Goal: Transaction & Acquisition: Purchase product/service

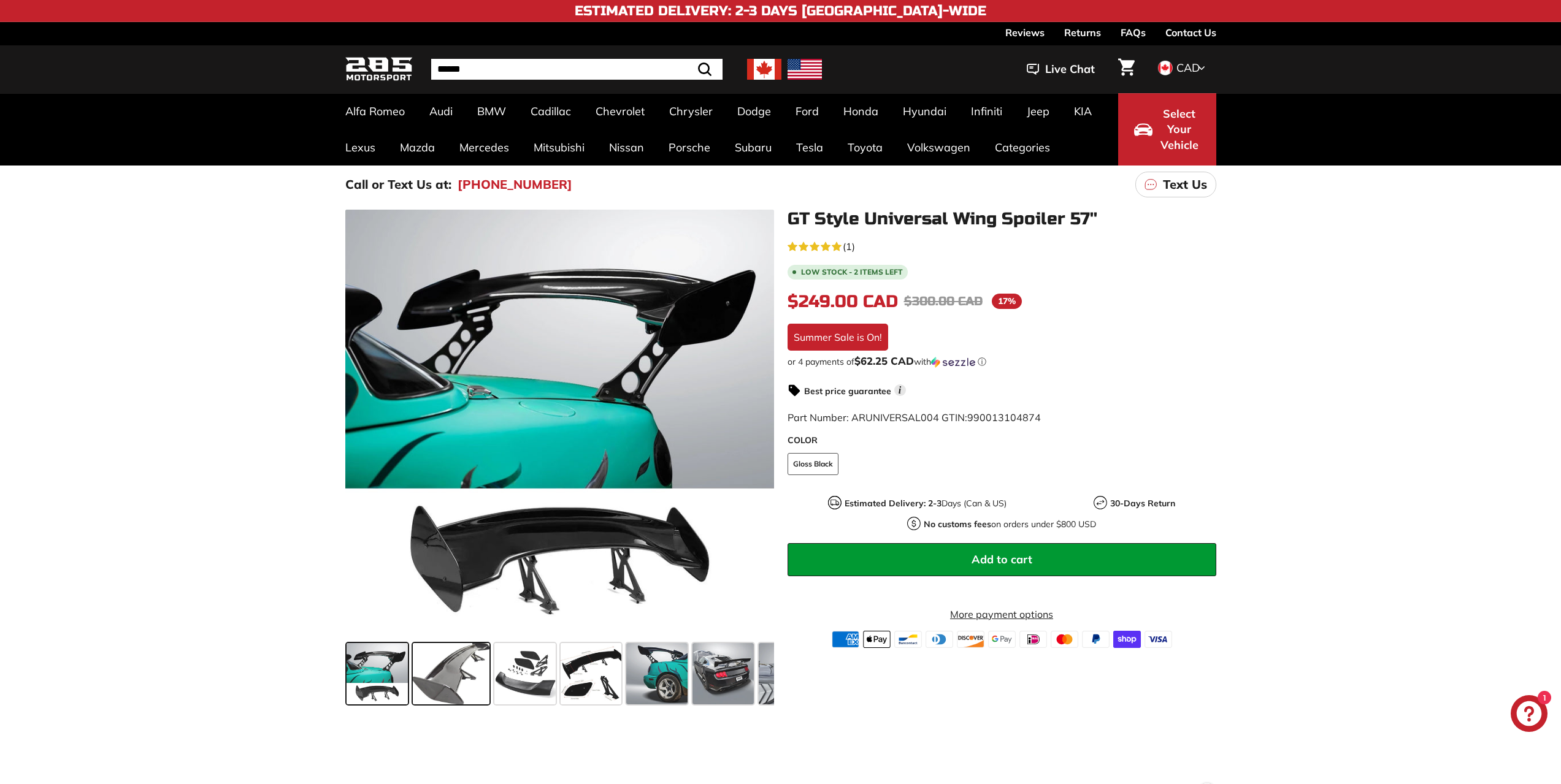
click at [453, 670] on span at bounding box center [451, 674] width 77 height 61
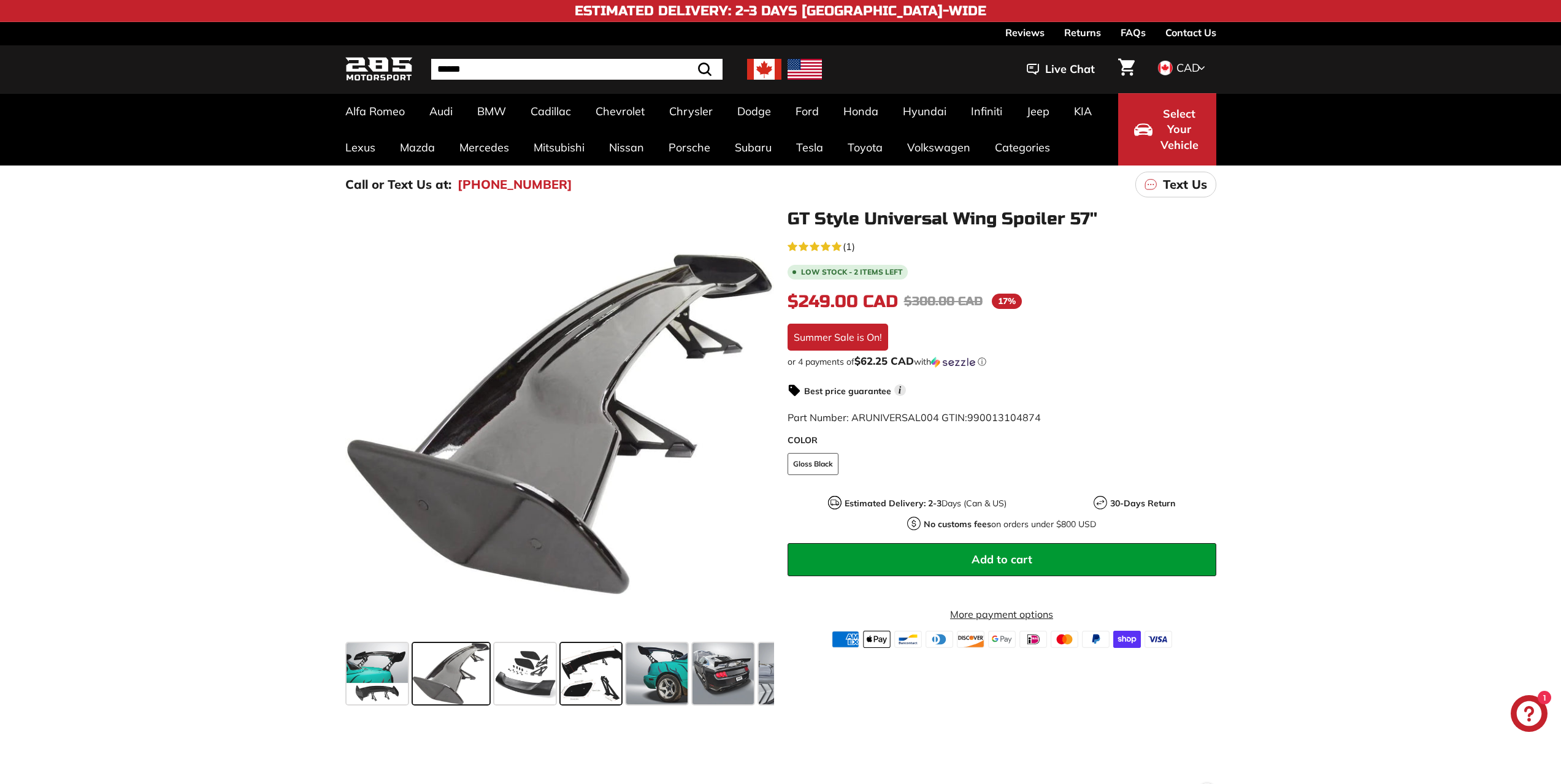
click at [569, 666] on span at bounding box center [591, 674] width 61 height 61
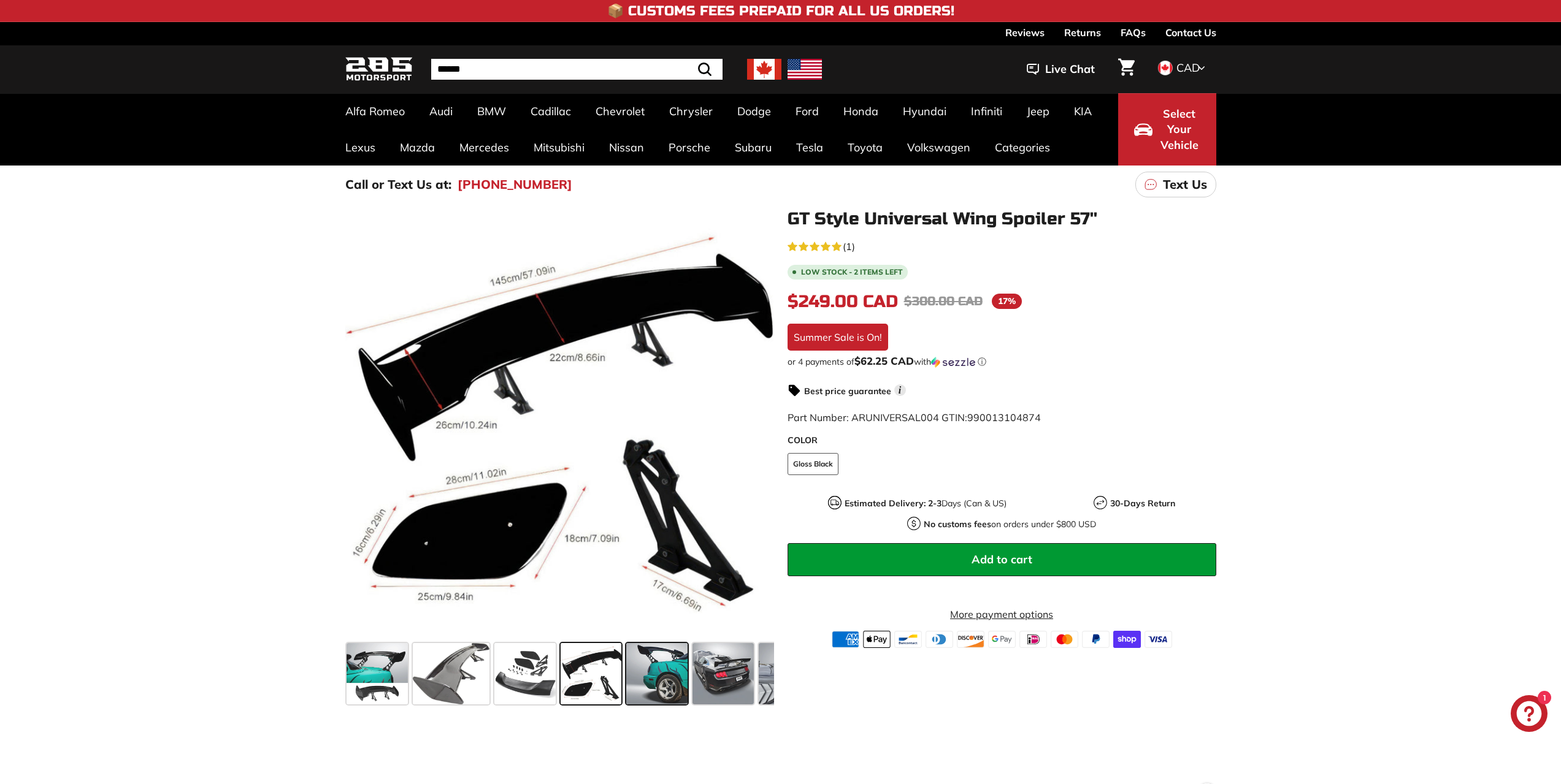
click at [641, 667] on span at bounding box center [656, 674] width 61 height 61
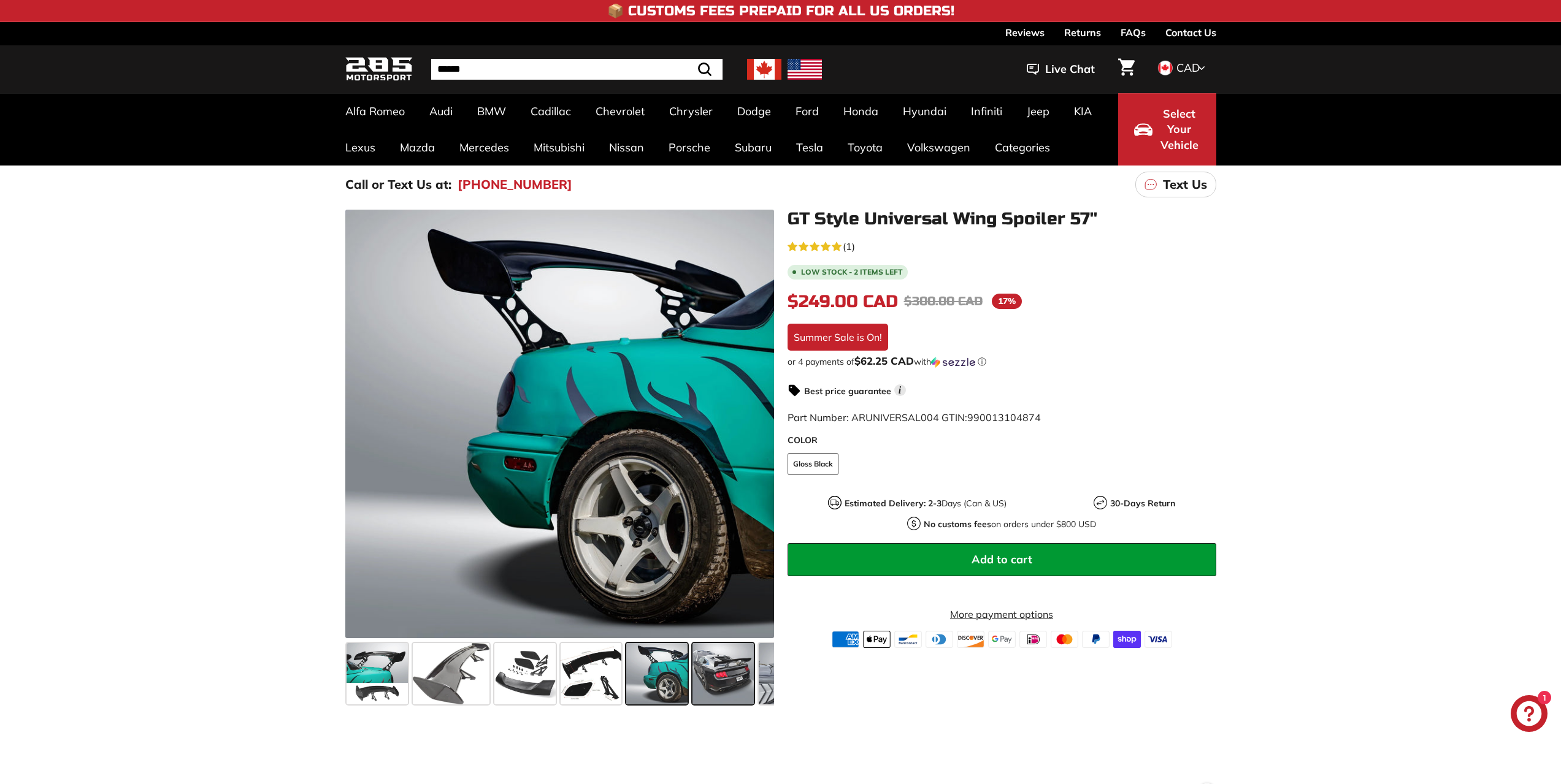
click at [744, 671] on span at bounding box center [722, 674] width 61 height 61
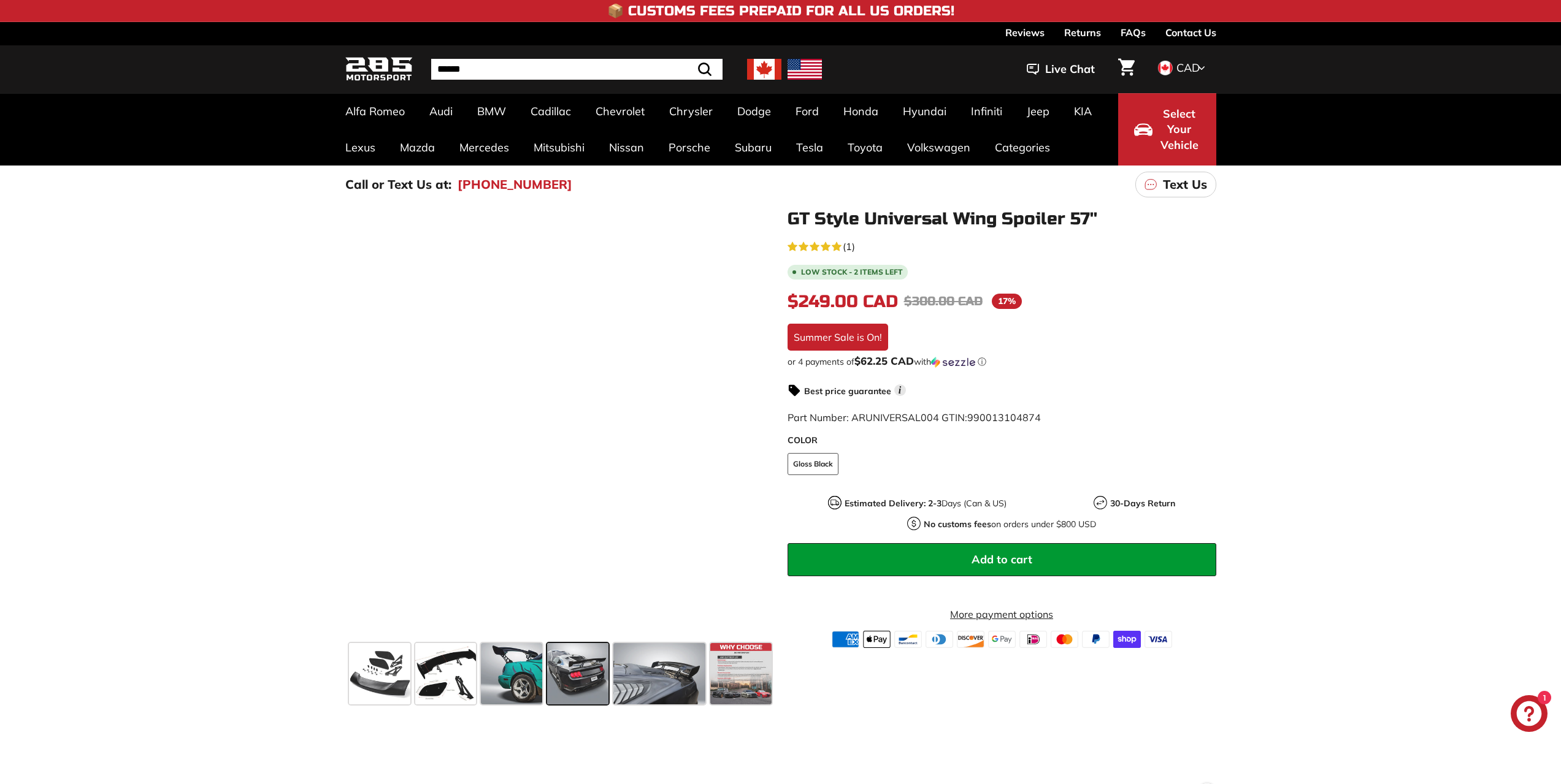
scroll to position [0, 146]
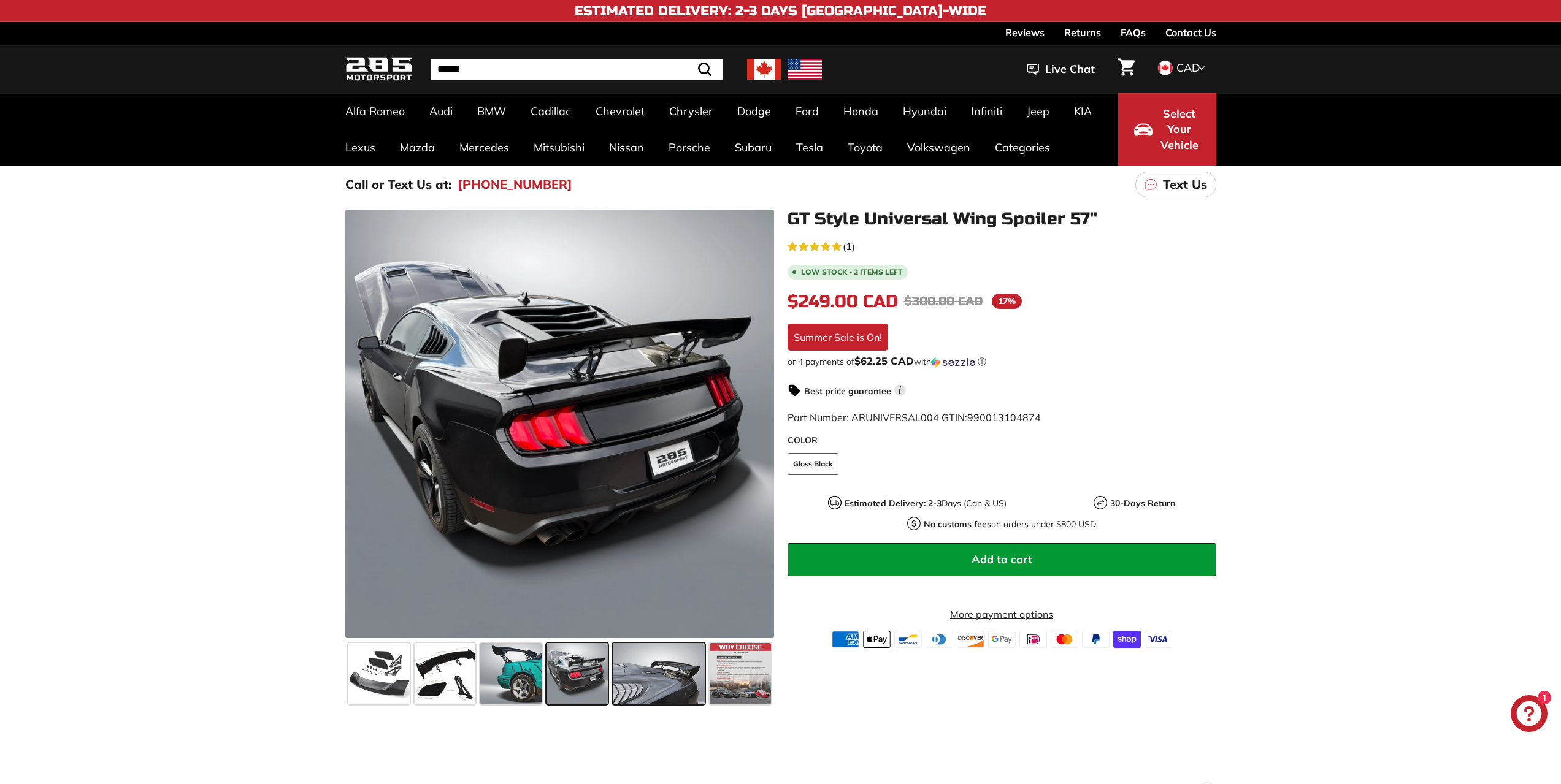
drag, startPoint x: 645, startPoint y: 674, endPoint x: 660, endPoint y: 670, distance: 15.5
click at [644, 674] on span at bounding box center [659, 674] width 92 height 61
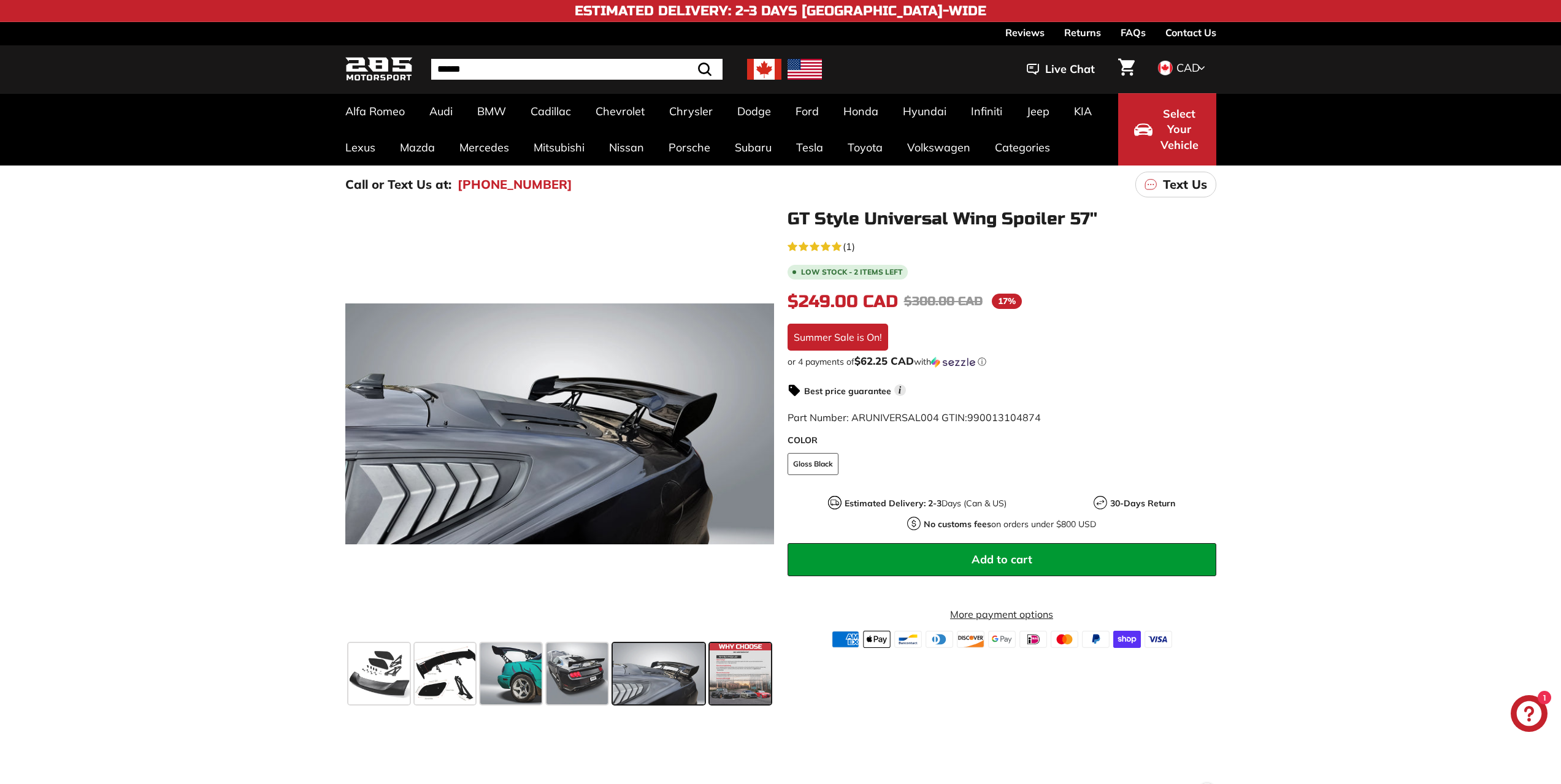
click at [707, 667] on div at bounding box center [740, 674] width 66 height 66
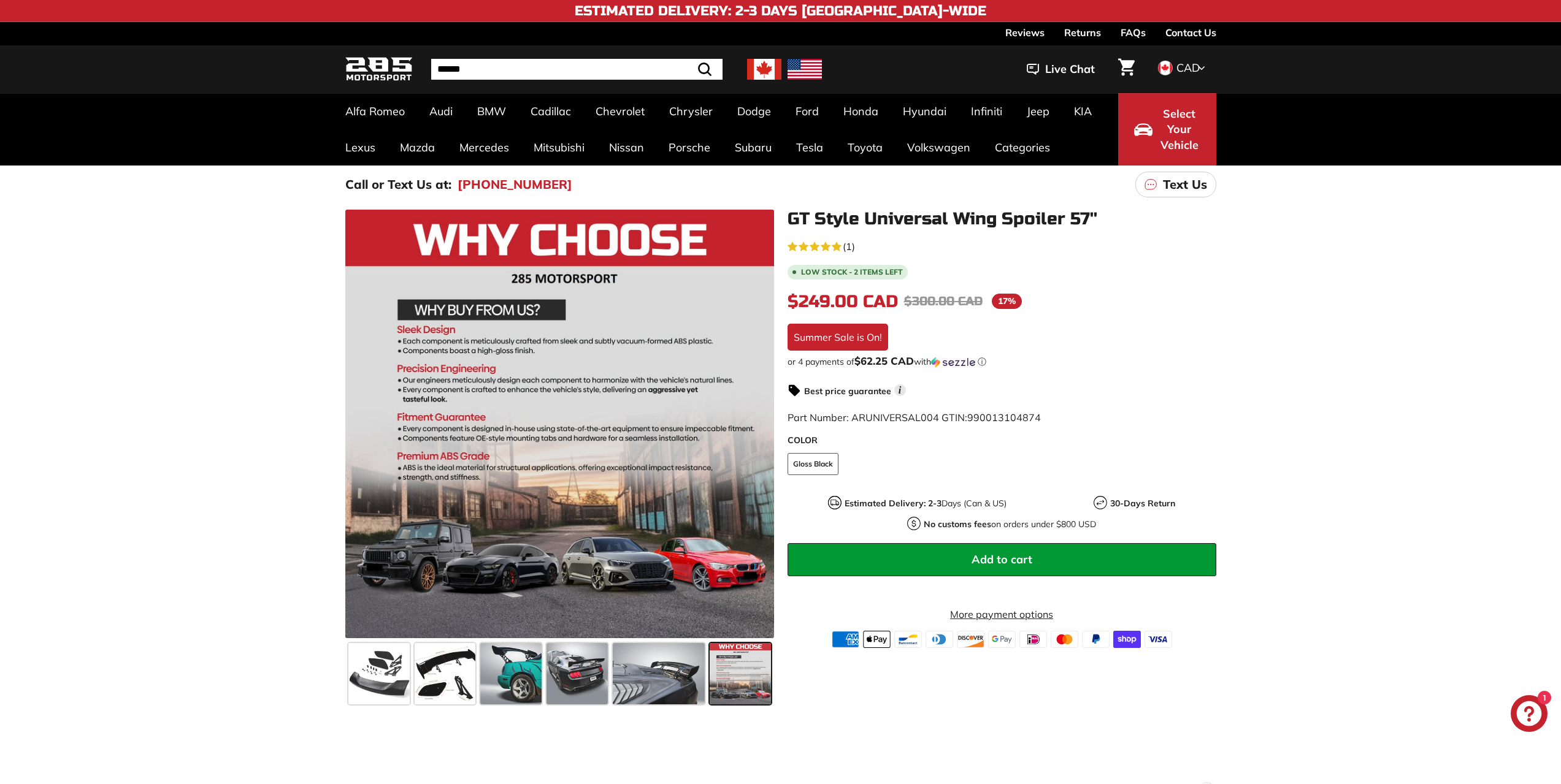
click at [727, 662] on span at bounding box center [740, 674] width 61 height 61
click at [662, 684] on span at bounding box center [659, 674] width 92 height 61
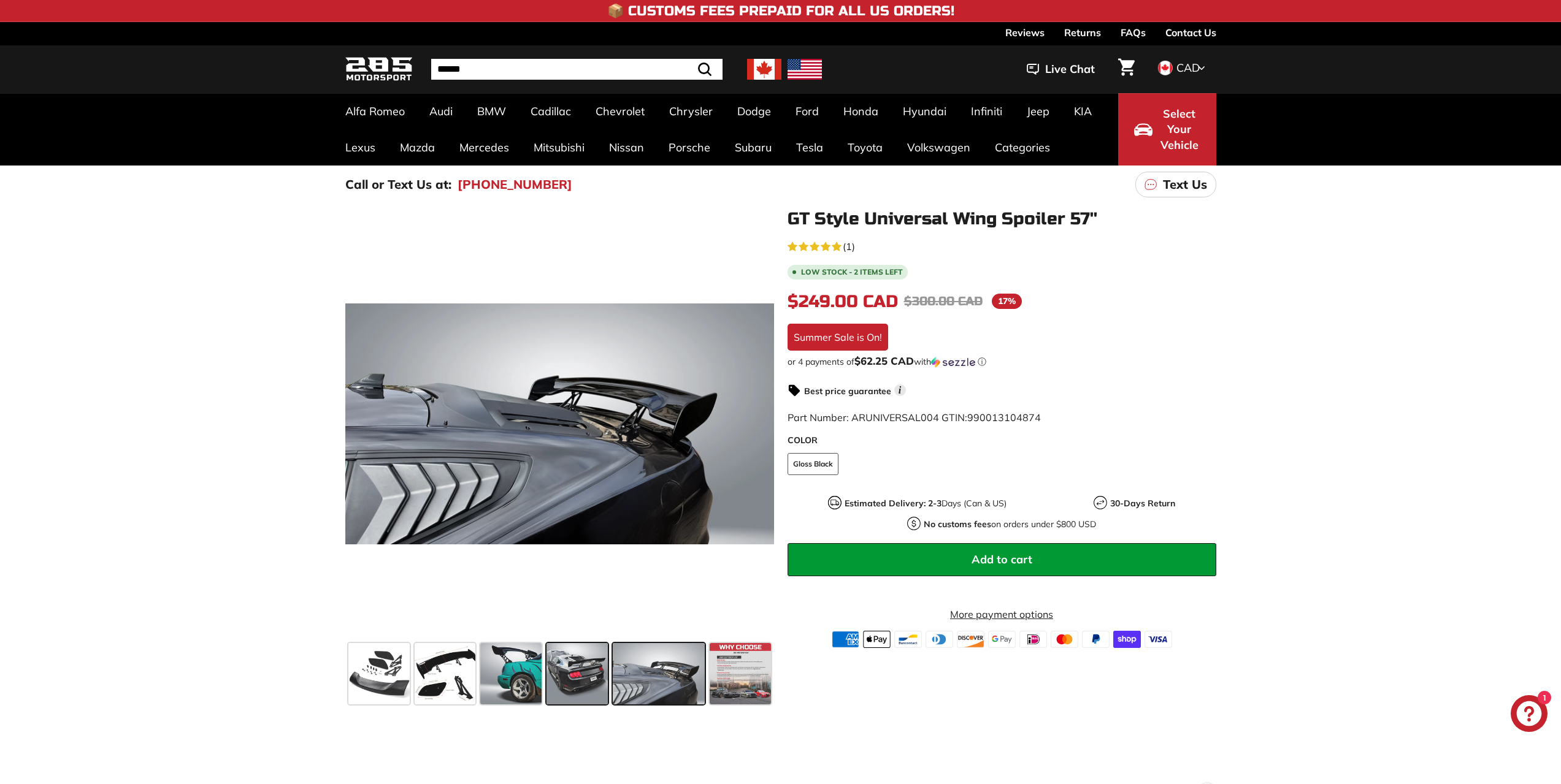
click at [583, 677] on span at bounding box center [577, 674] width 61 height 61
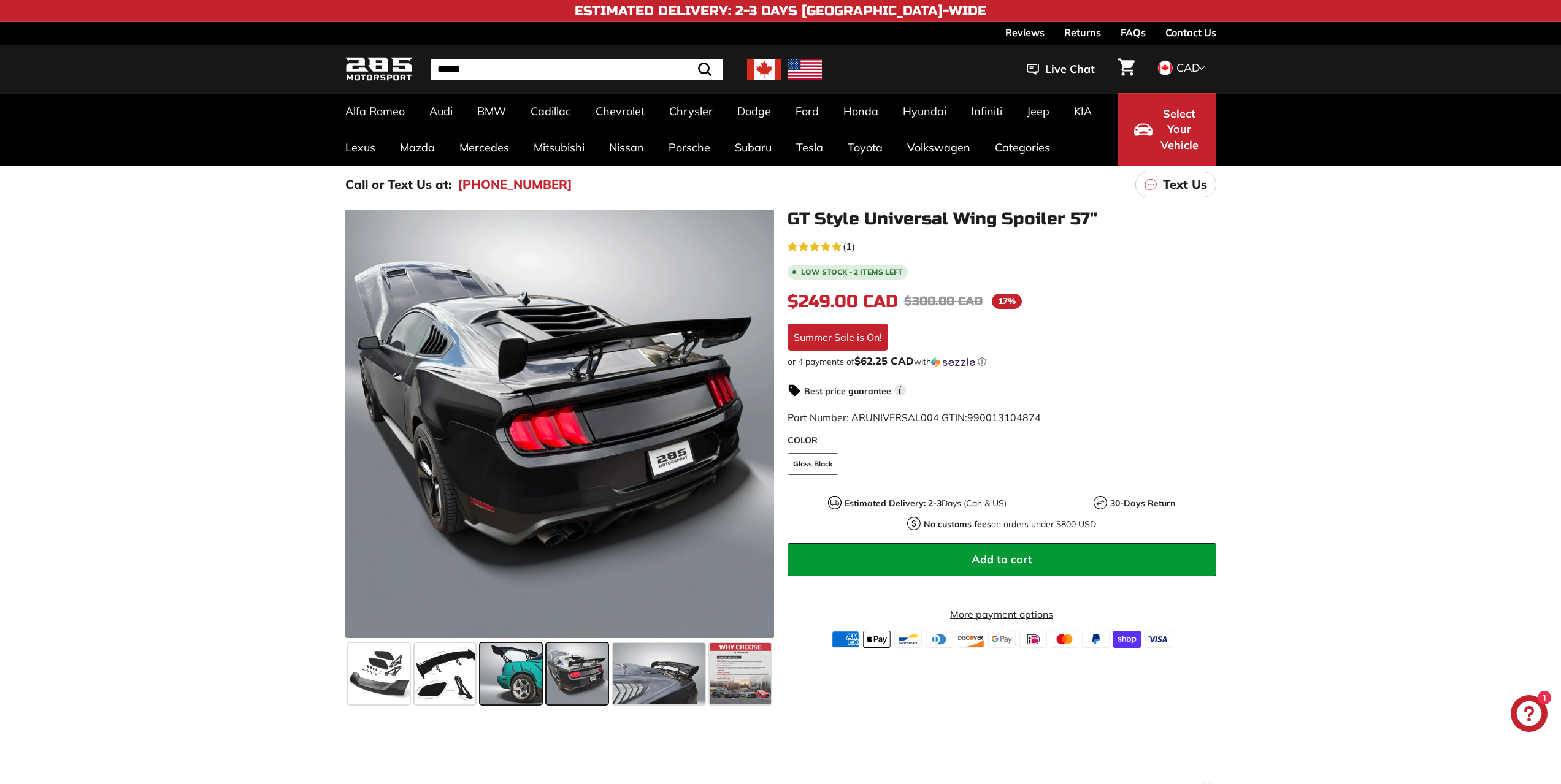
click at [507, 655] on span at bounding box center [511, 674] width 61 height 61
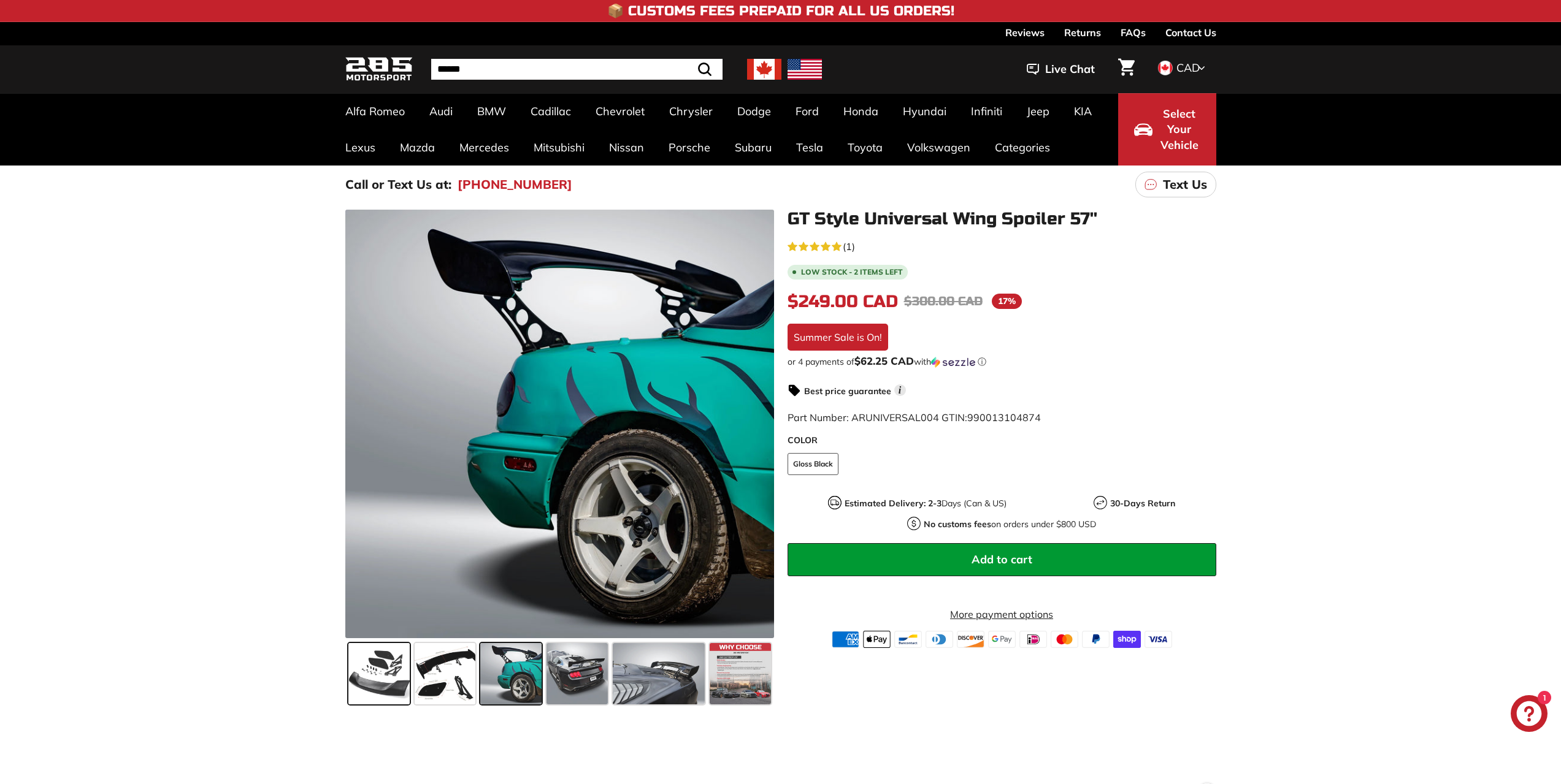
click at [367, 690] on span at bounding box center [378, 674] width 61 height 61
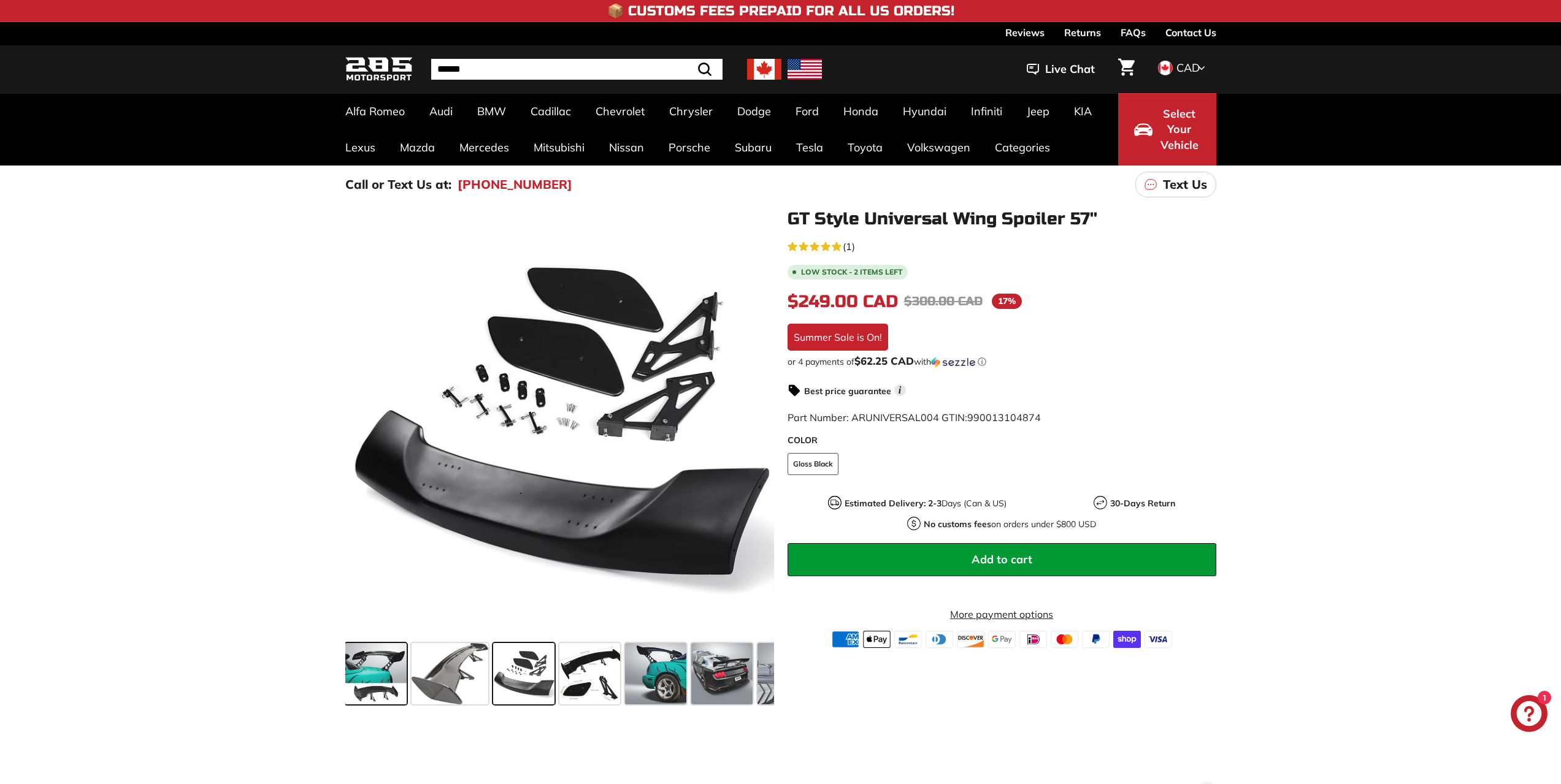
scroll to position [0, 0]
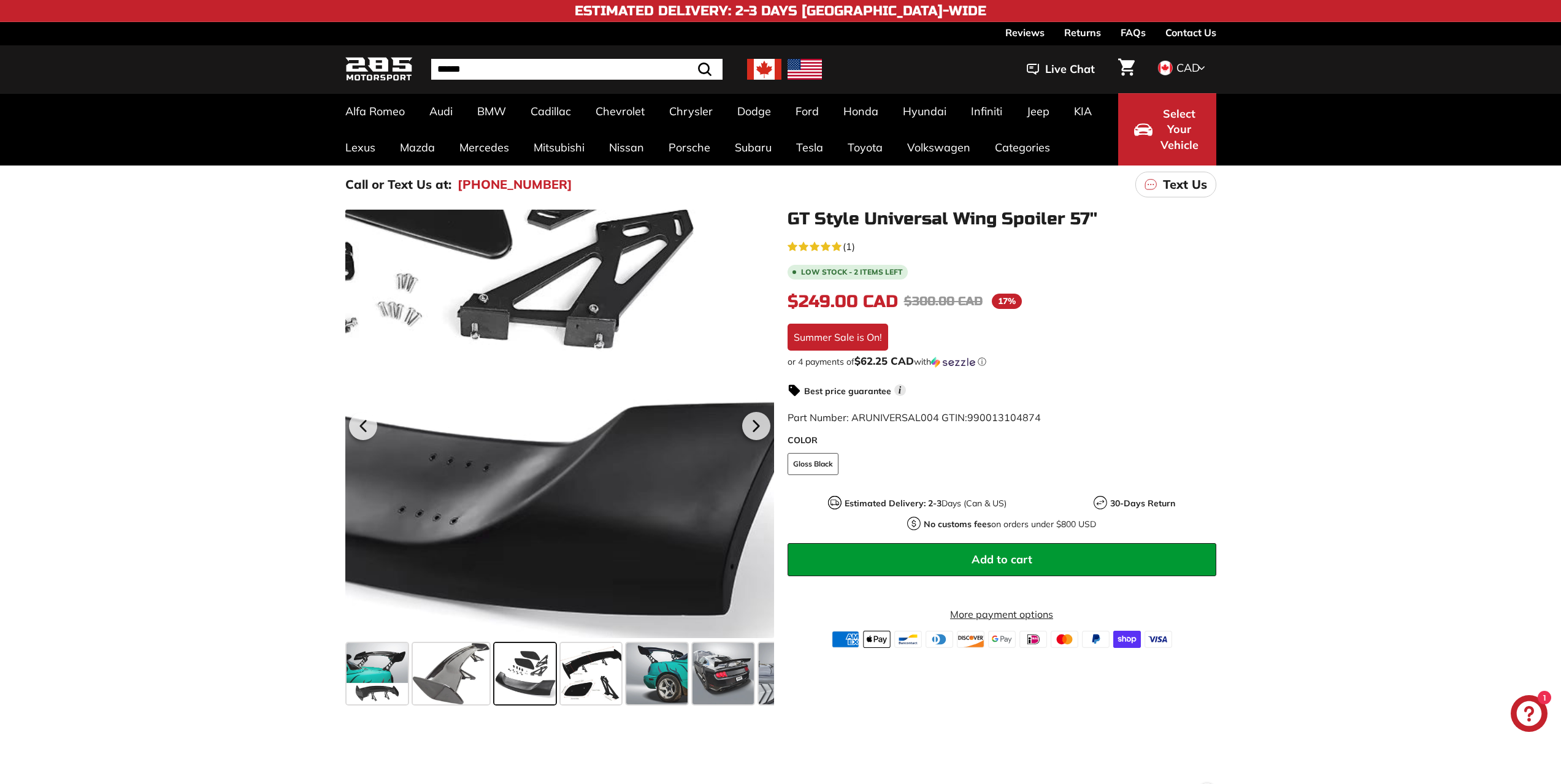
click at [735, 534] on div at bounding box center [559, 424] width 429 height 428
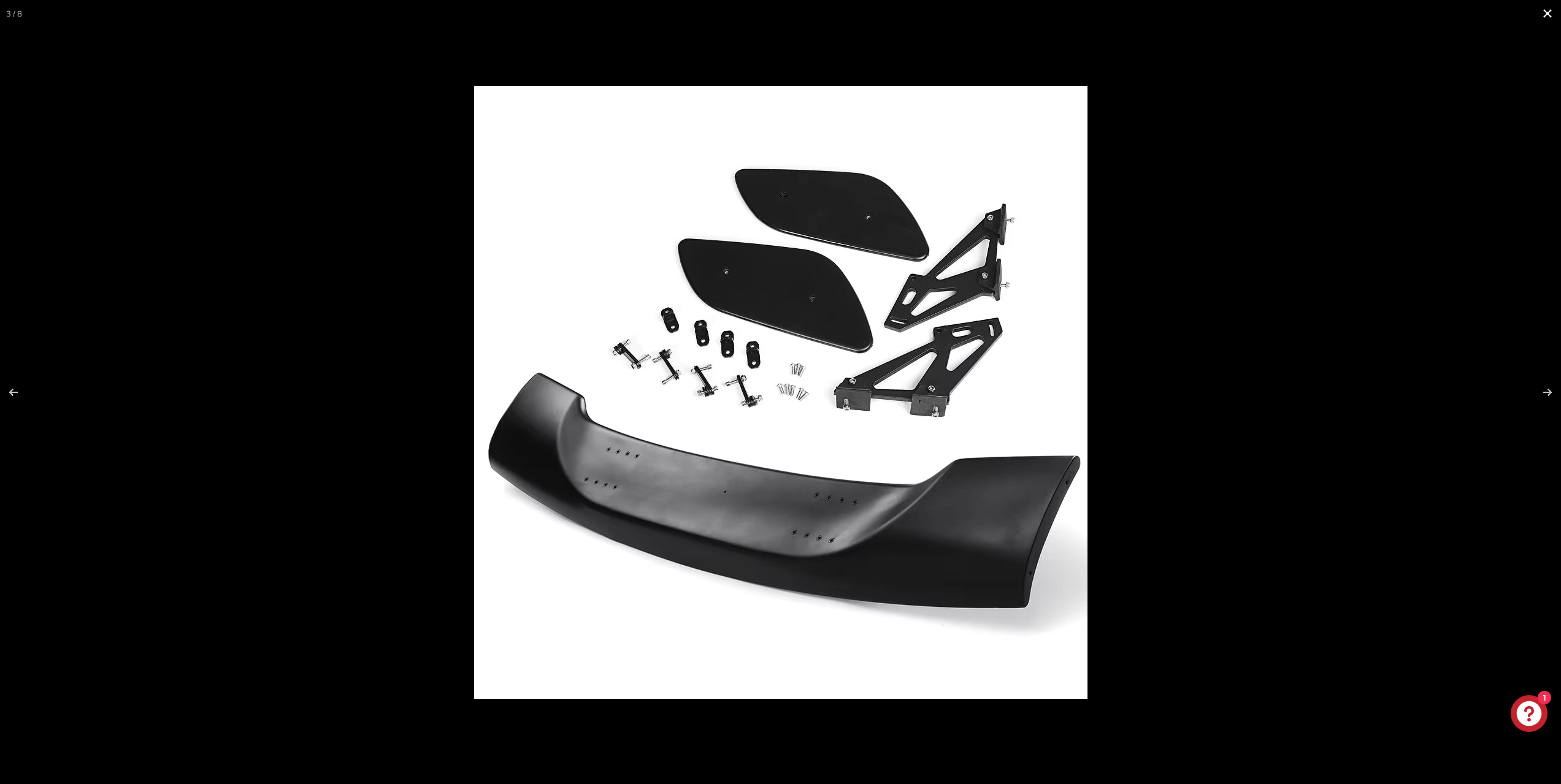
click at [432, 382] on div at bounding box center [780, 392] width 1561 height 784
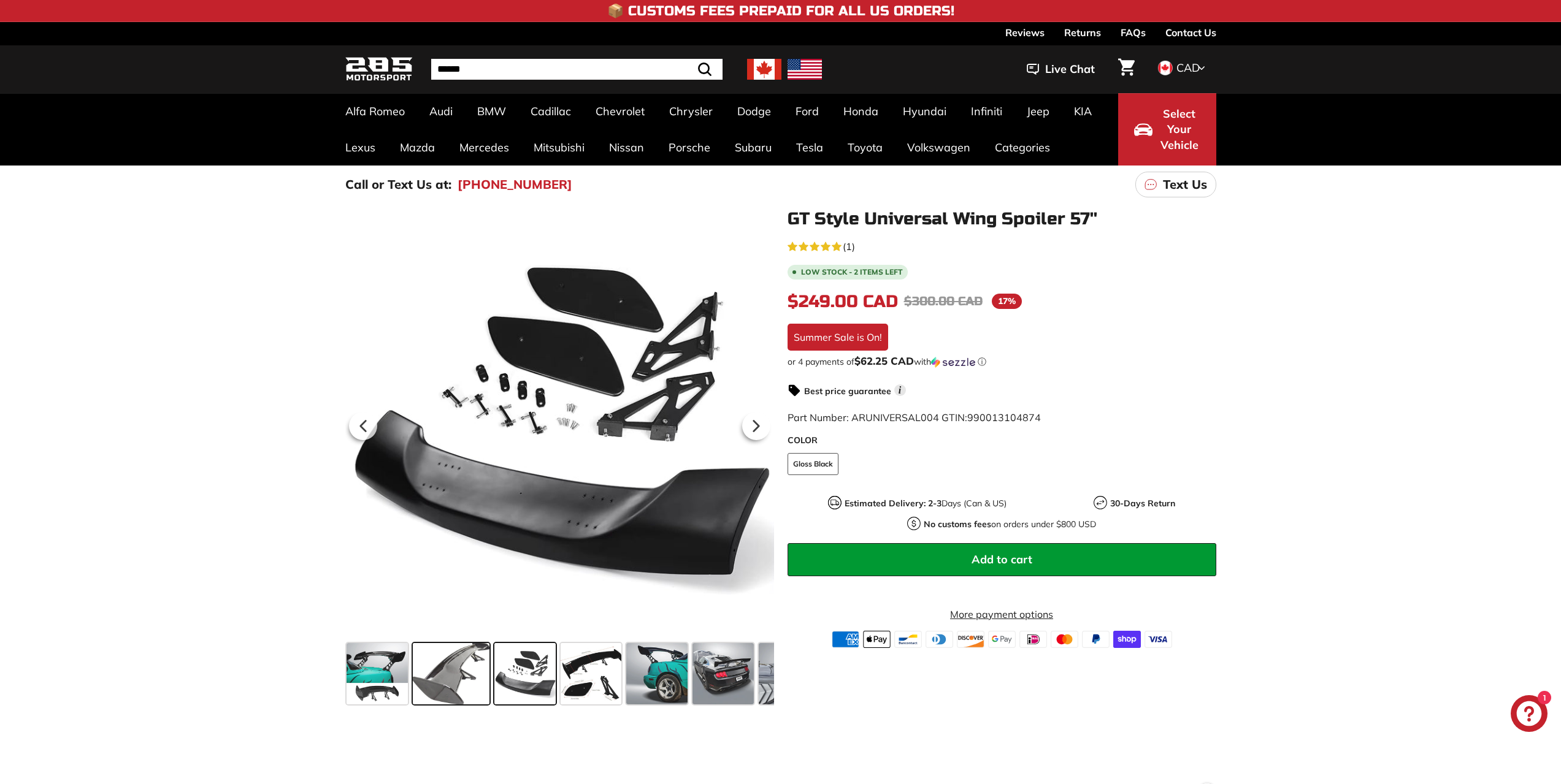
click at [462, 676] on span at bounding box center [451, 674] width 77 height 61
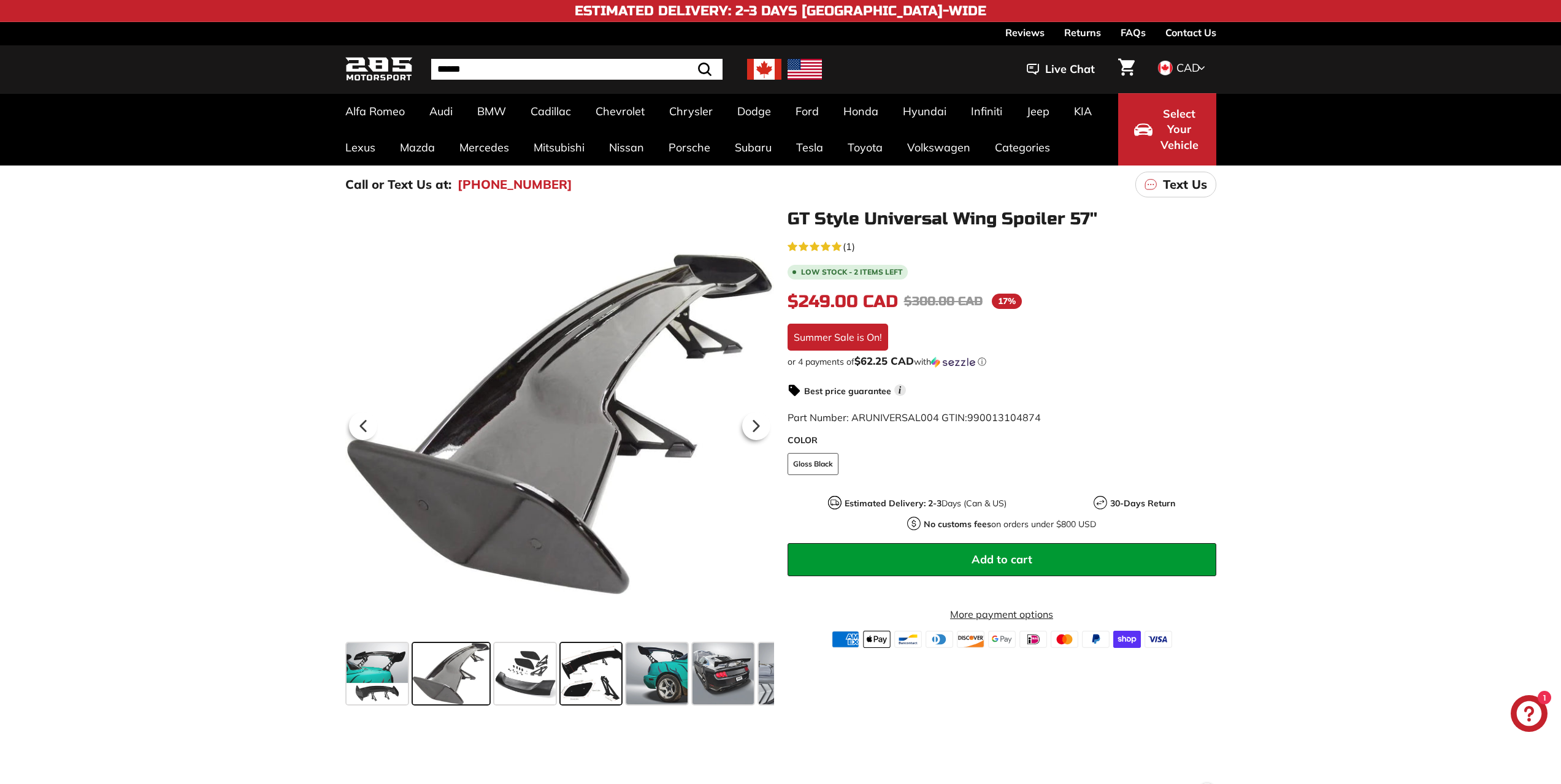
click at [567, 666] on span at bounding box center [591, 674] width 61 height 61
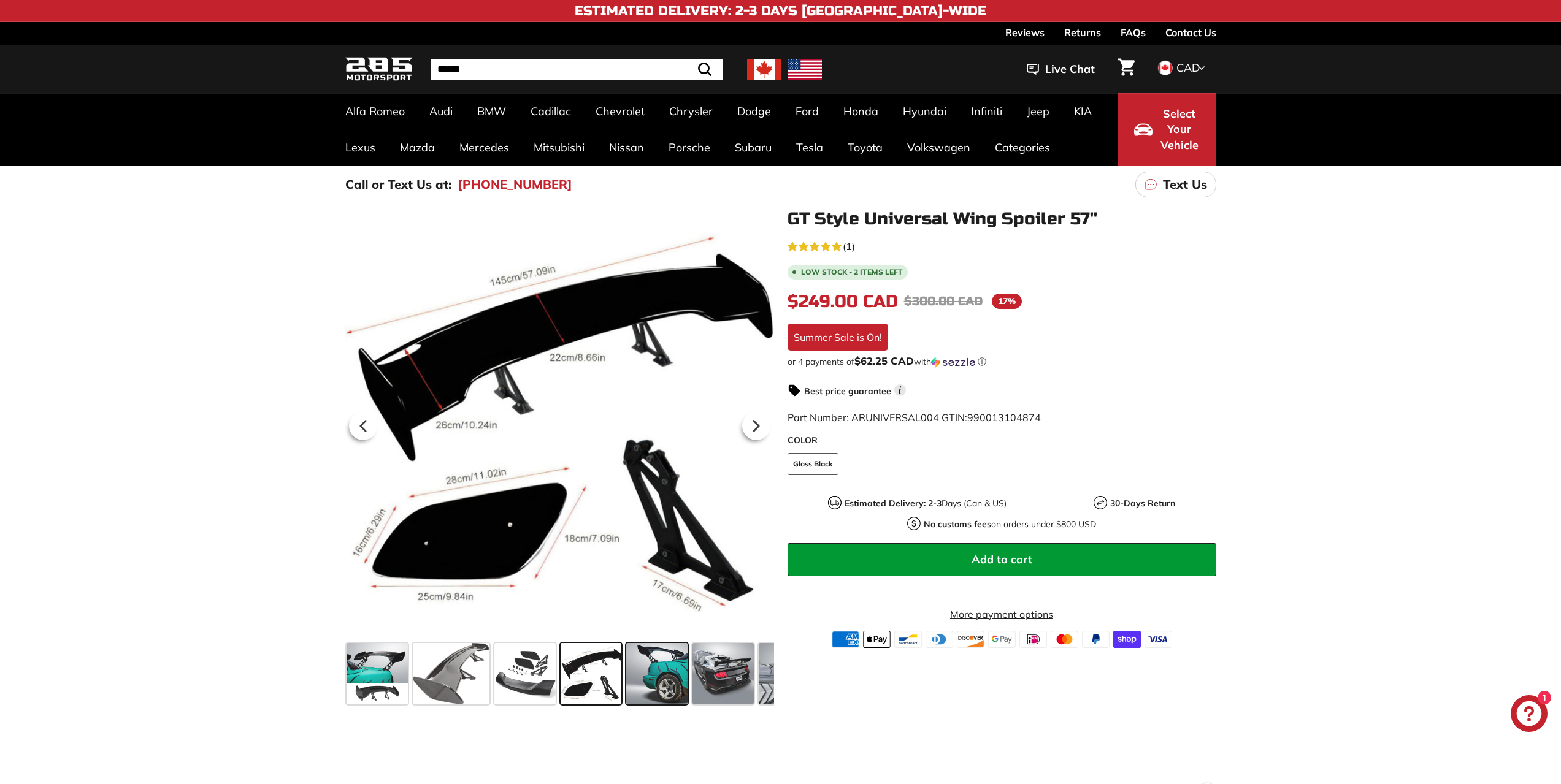
click at [655, 666] on span at bounding box center [656, 674] width 61 height 61
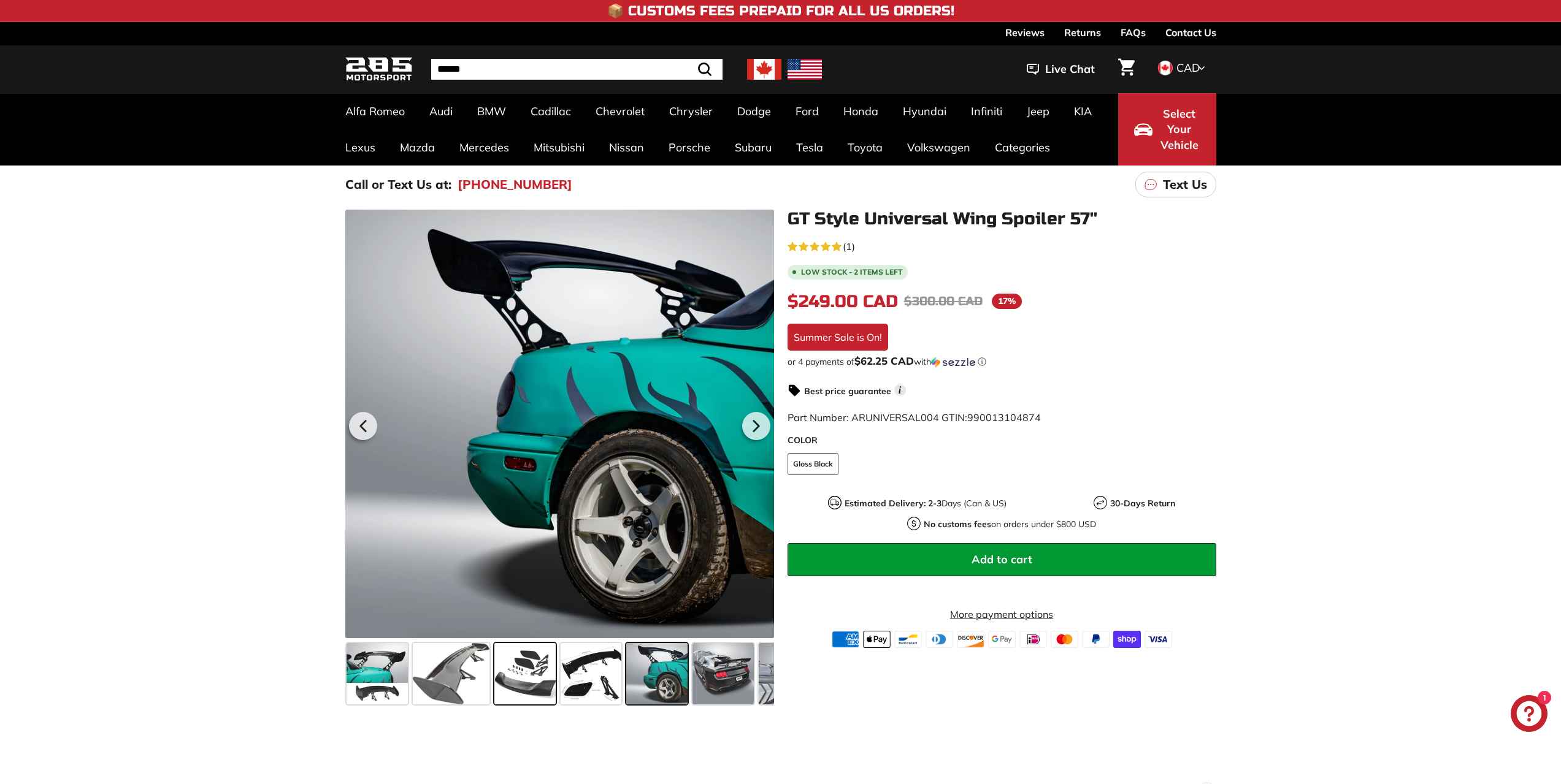
click at [524, 657] on span at bounding box center [524, 674] width 61 height 61
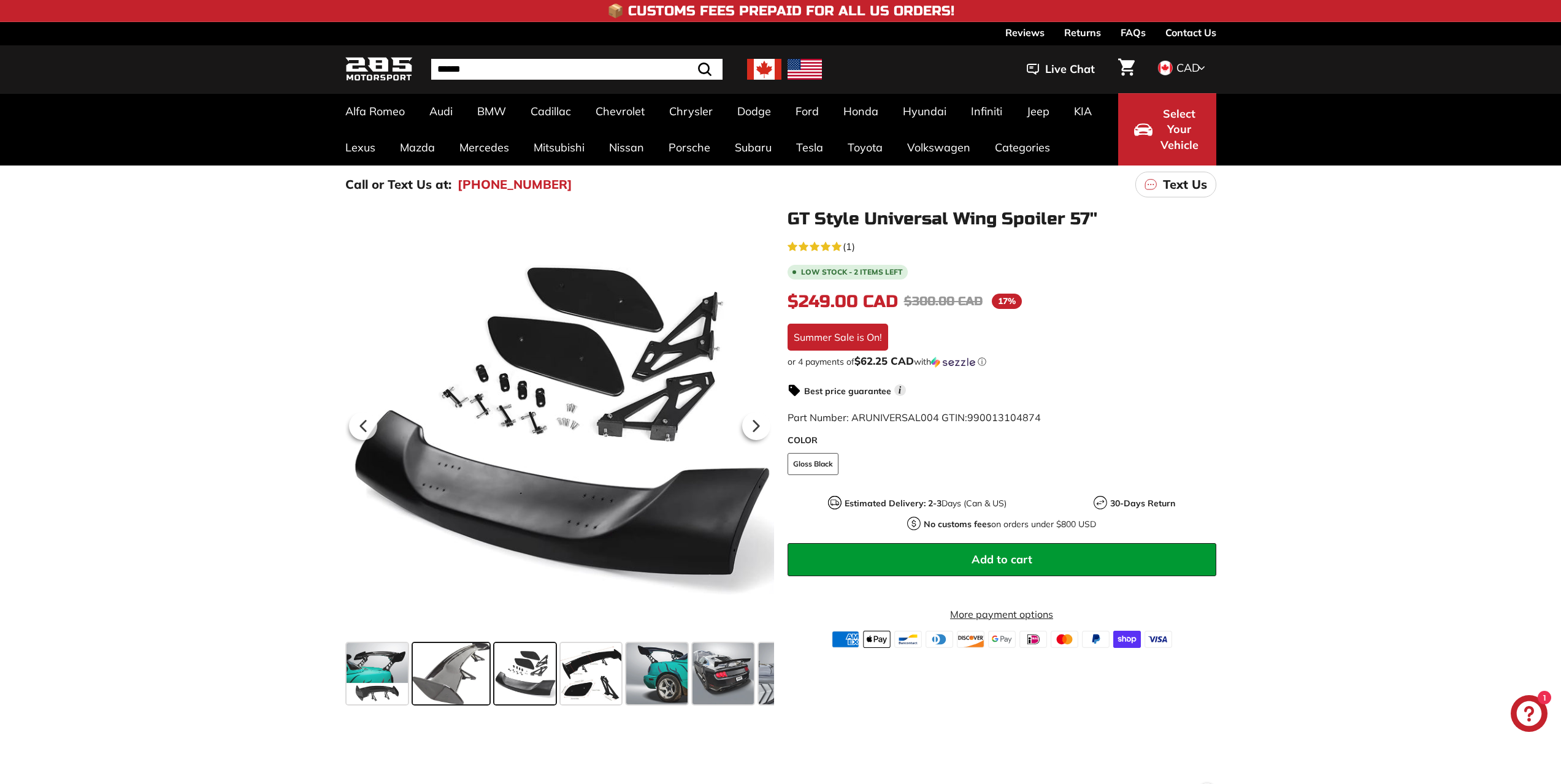
click at [466, 673] on span at bounding box center [451, 674] width 77 height 61
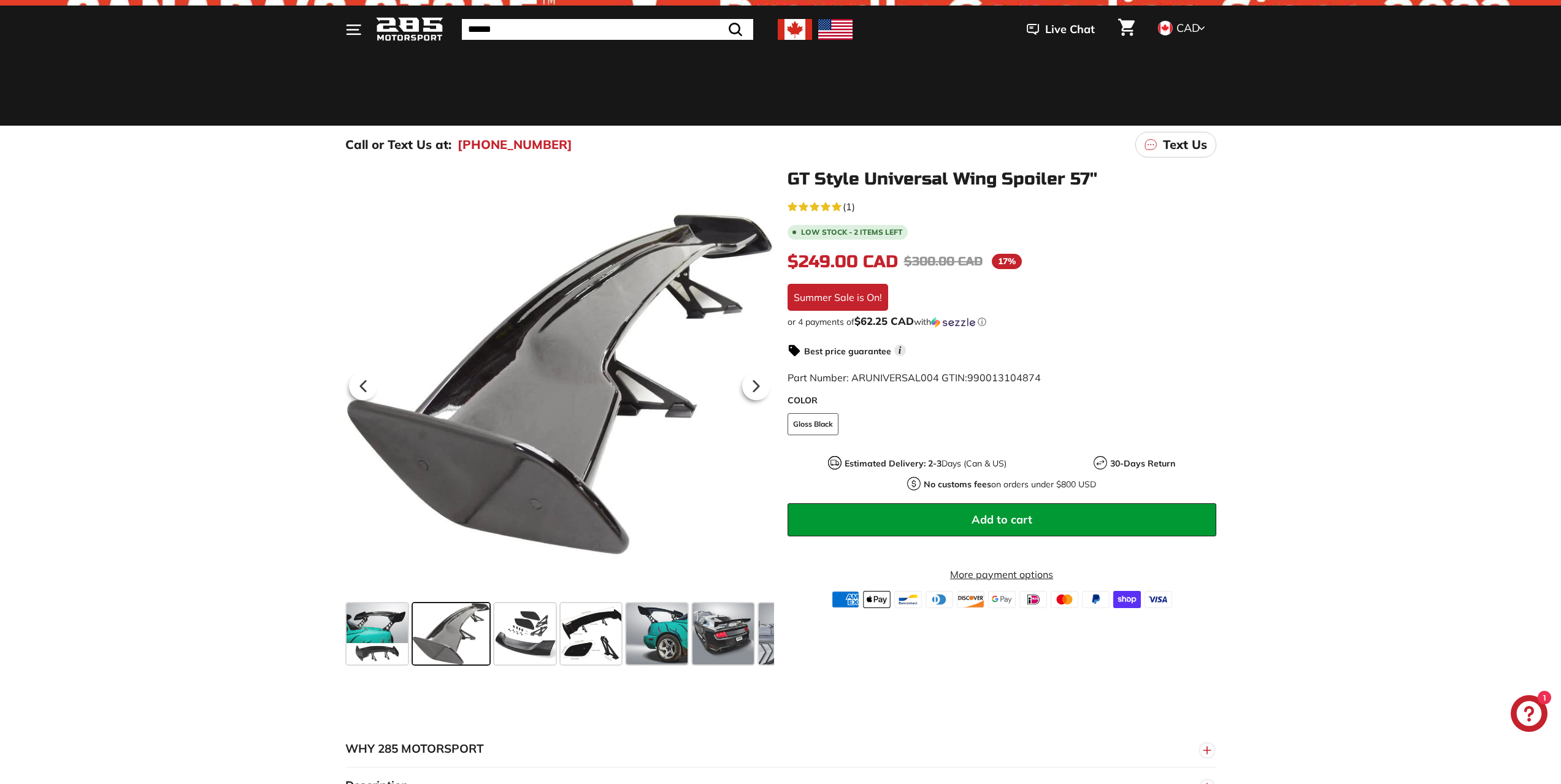
scroll to position [61, 0]
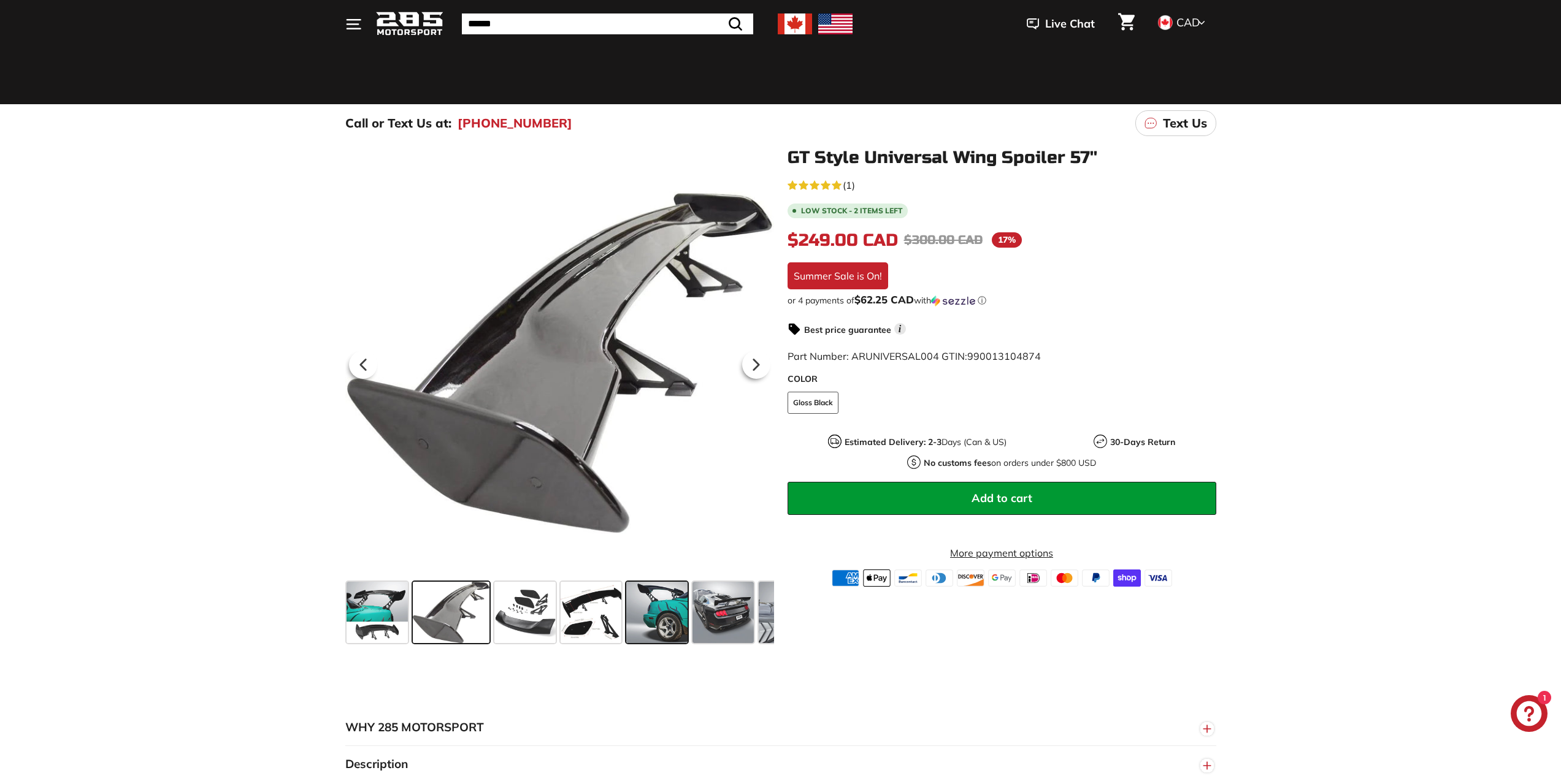
click at [671, 605] on span at bounding box center [656, 612] width 61 height 61
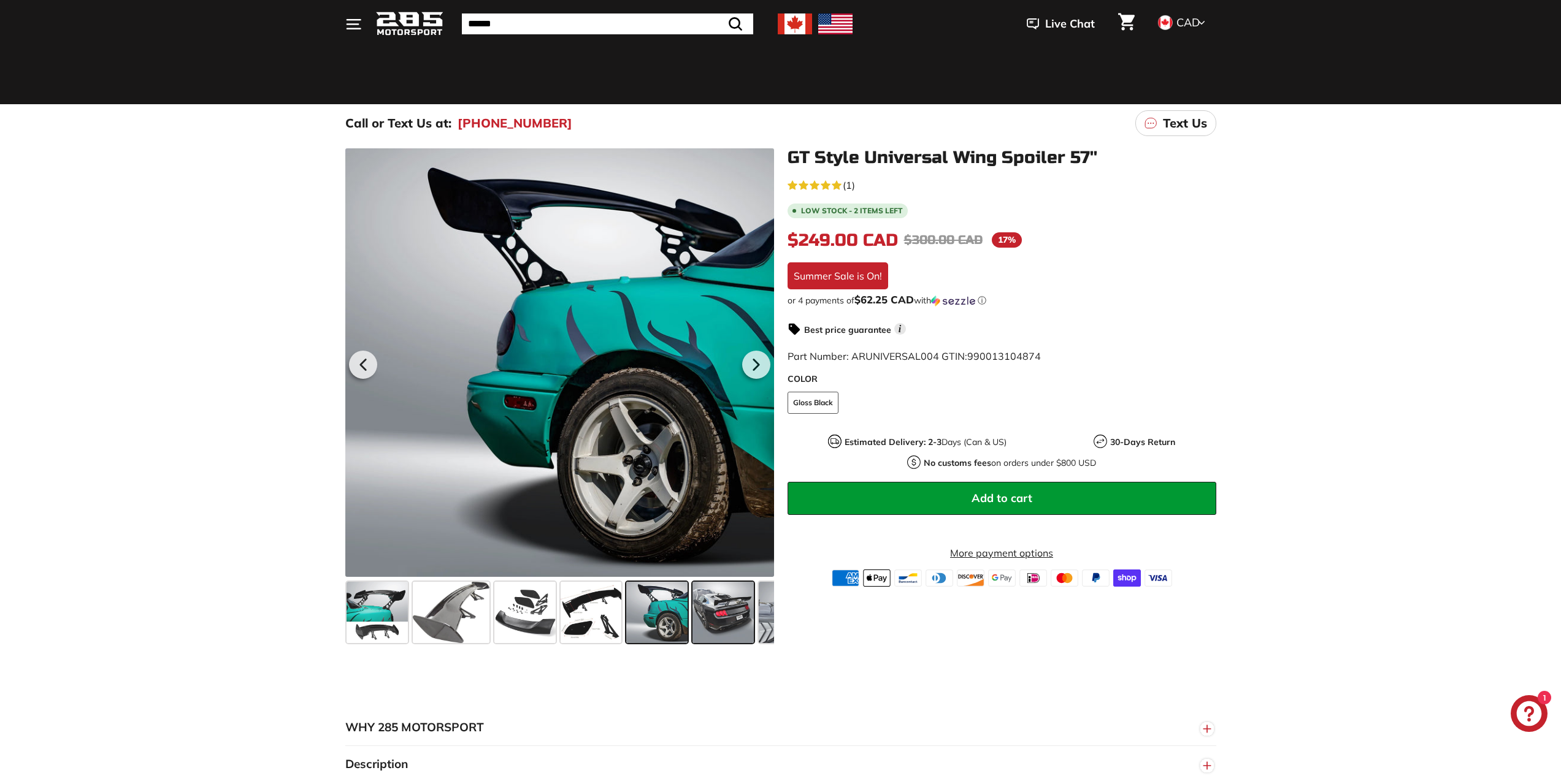
click at [743, 599] on span at bounding box center [722, 612] width 61 height 61
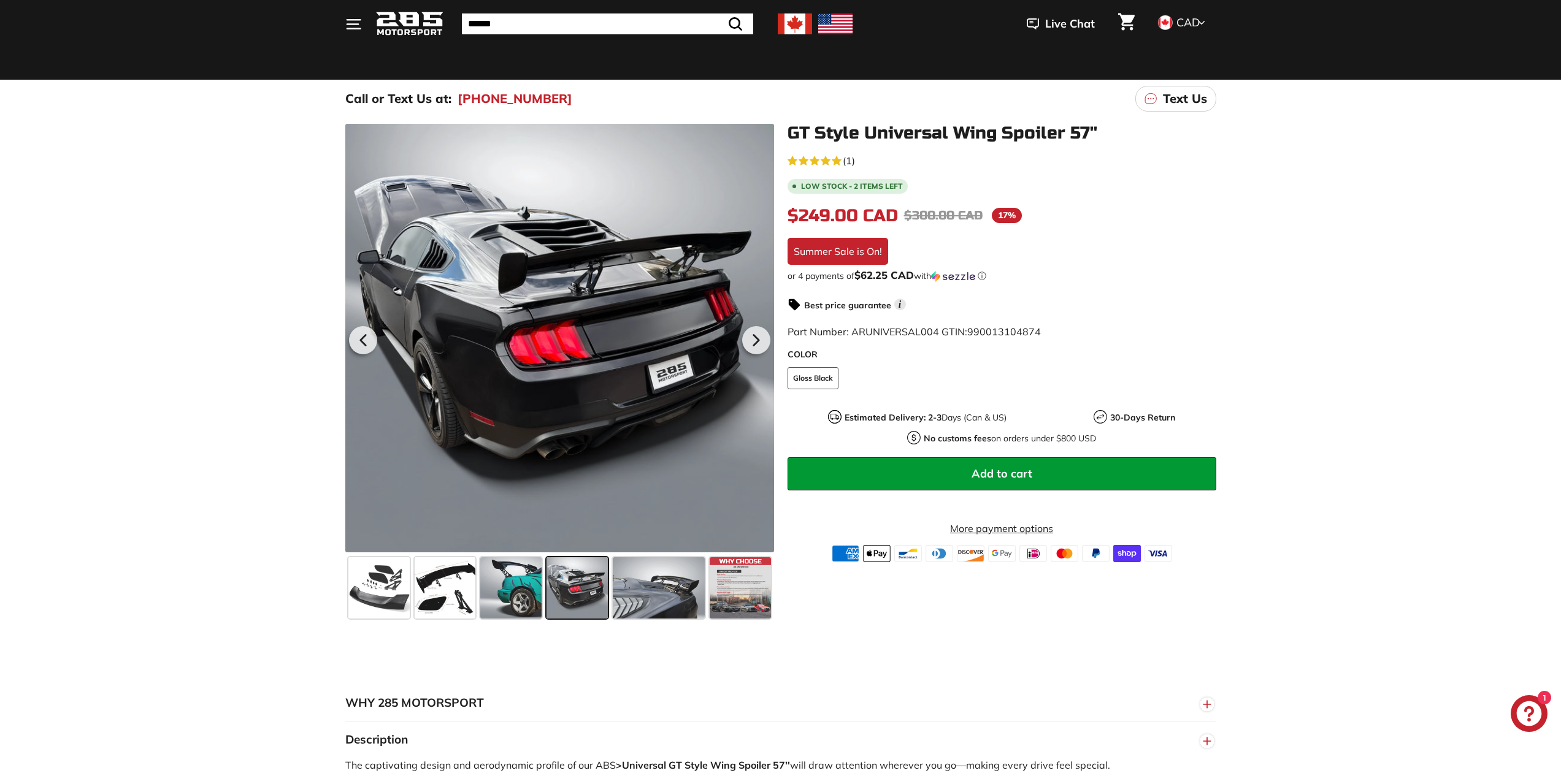
scroll to position [0, 0]
